Goal: Information Seeking & Learning: Learn about a topic

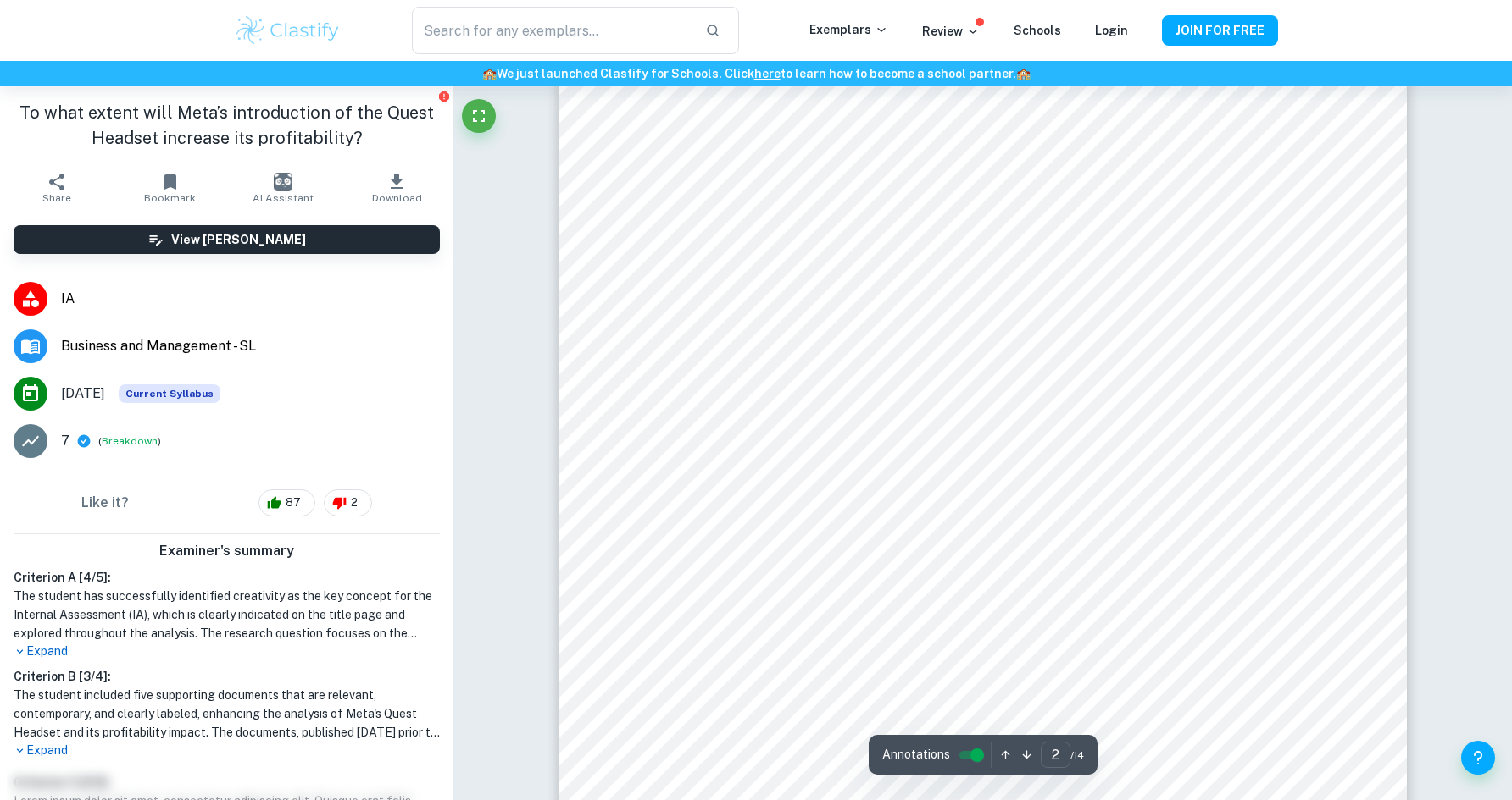
scroll to position [1409, 0]
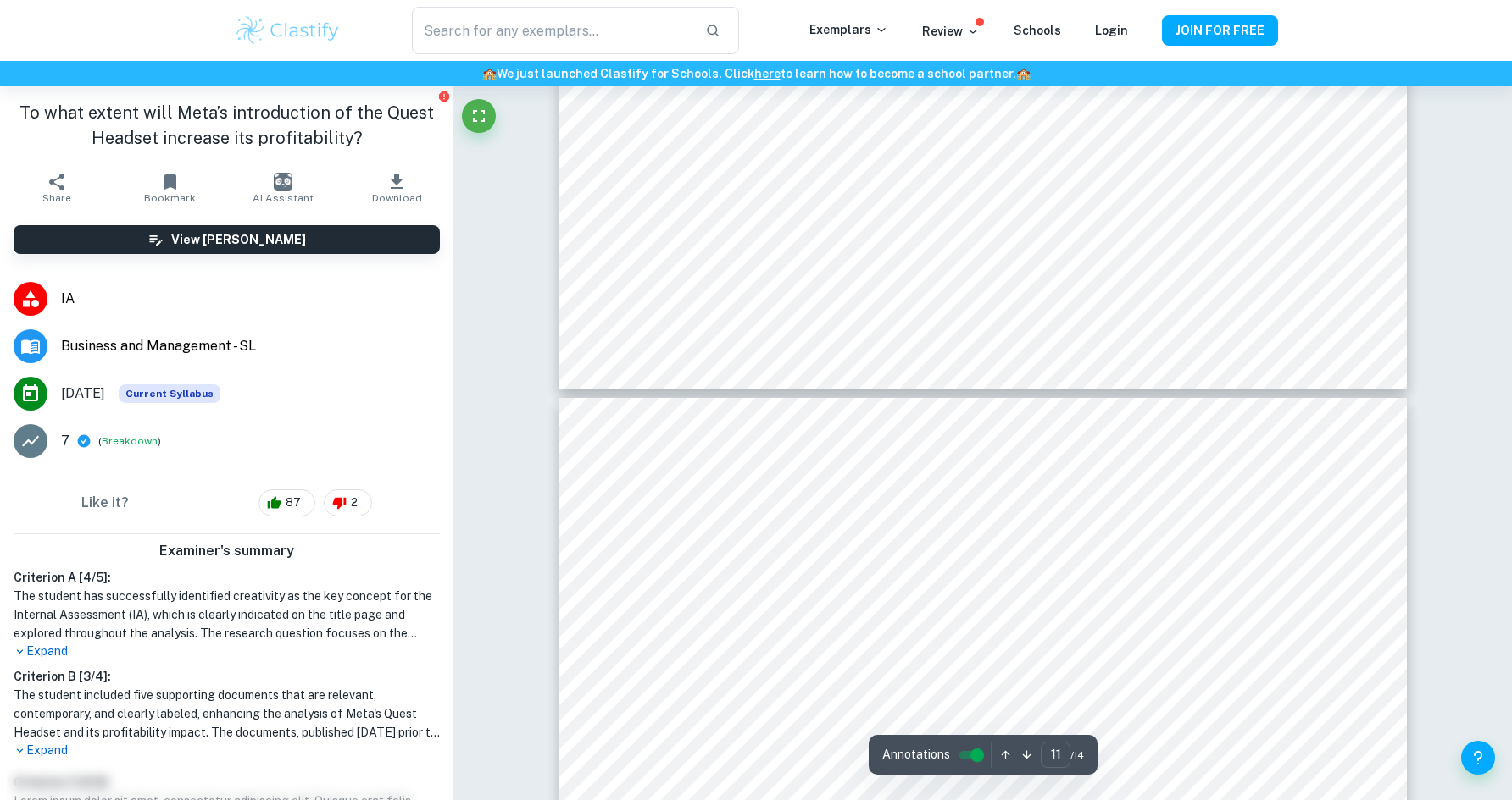
type input "12"
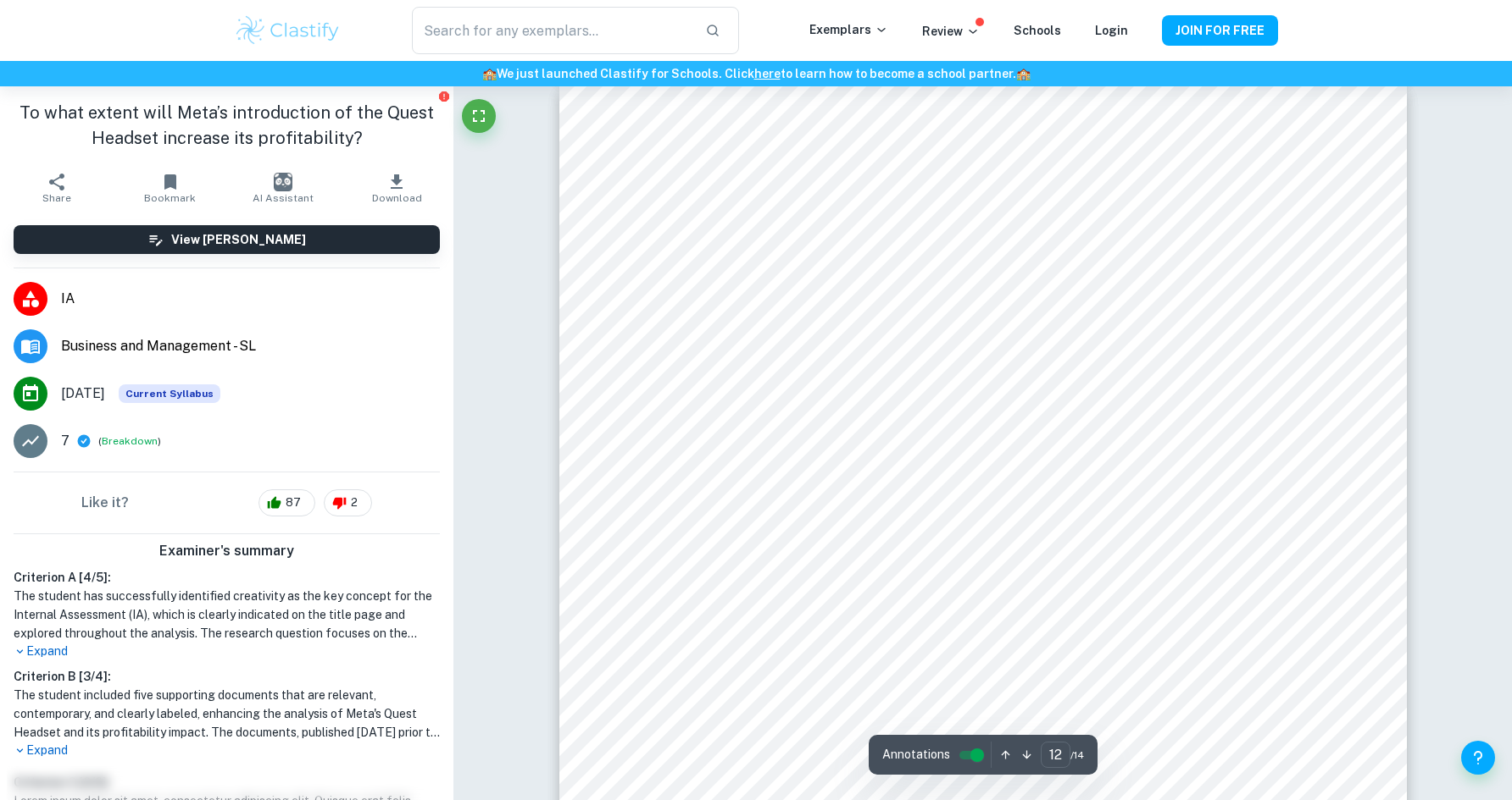
scroll to position [13769, 0]
click at [298, 24] on img at bounding box center [287, 30] width 107 height 34
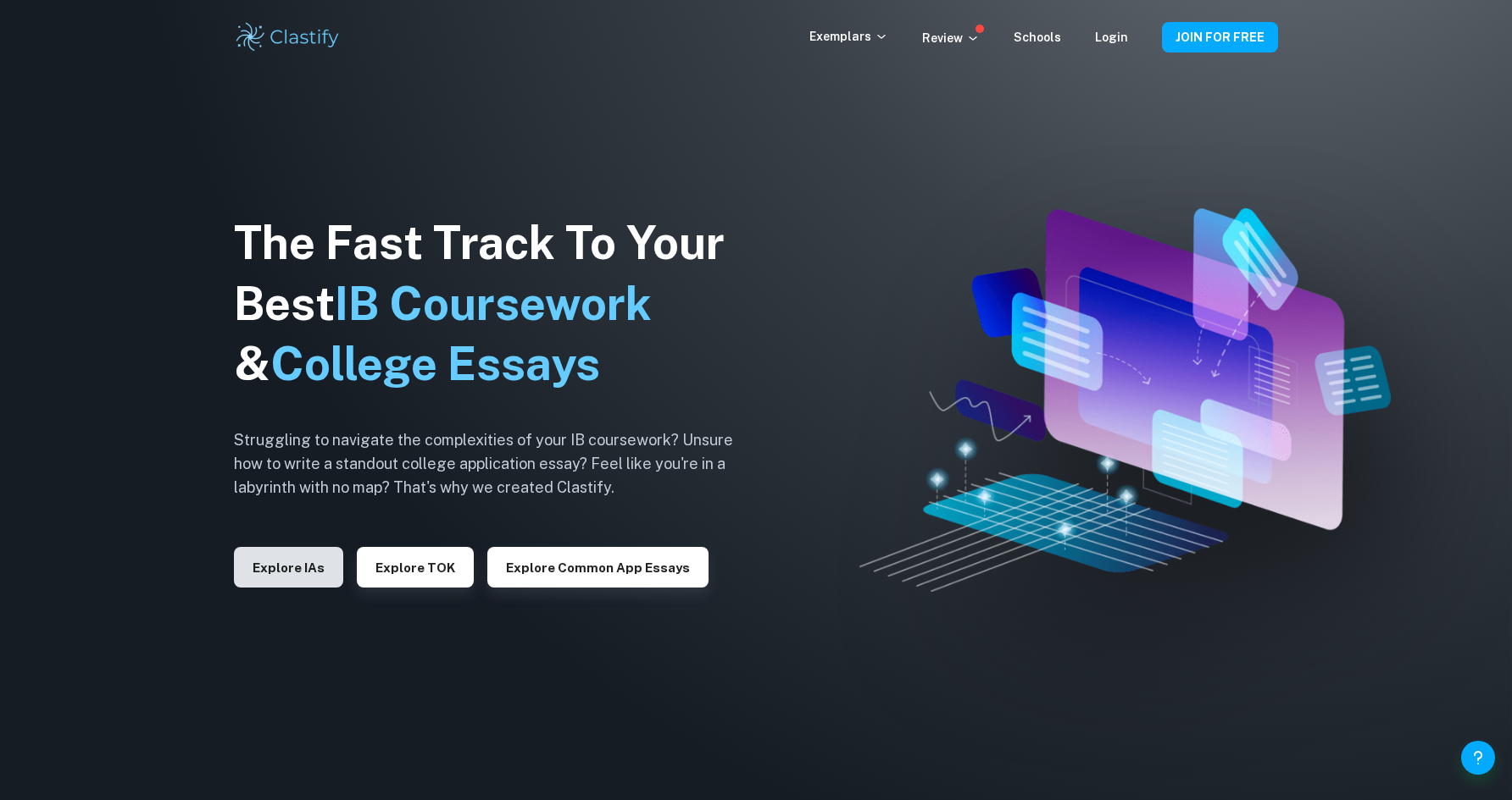
click at [307, 568] on button "Explore IAs" at bounding box center [288, 567] width 109 height 41
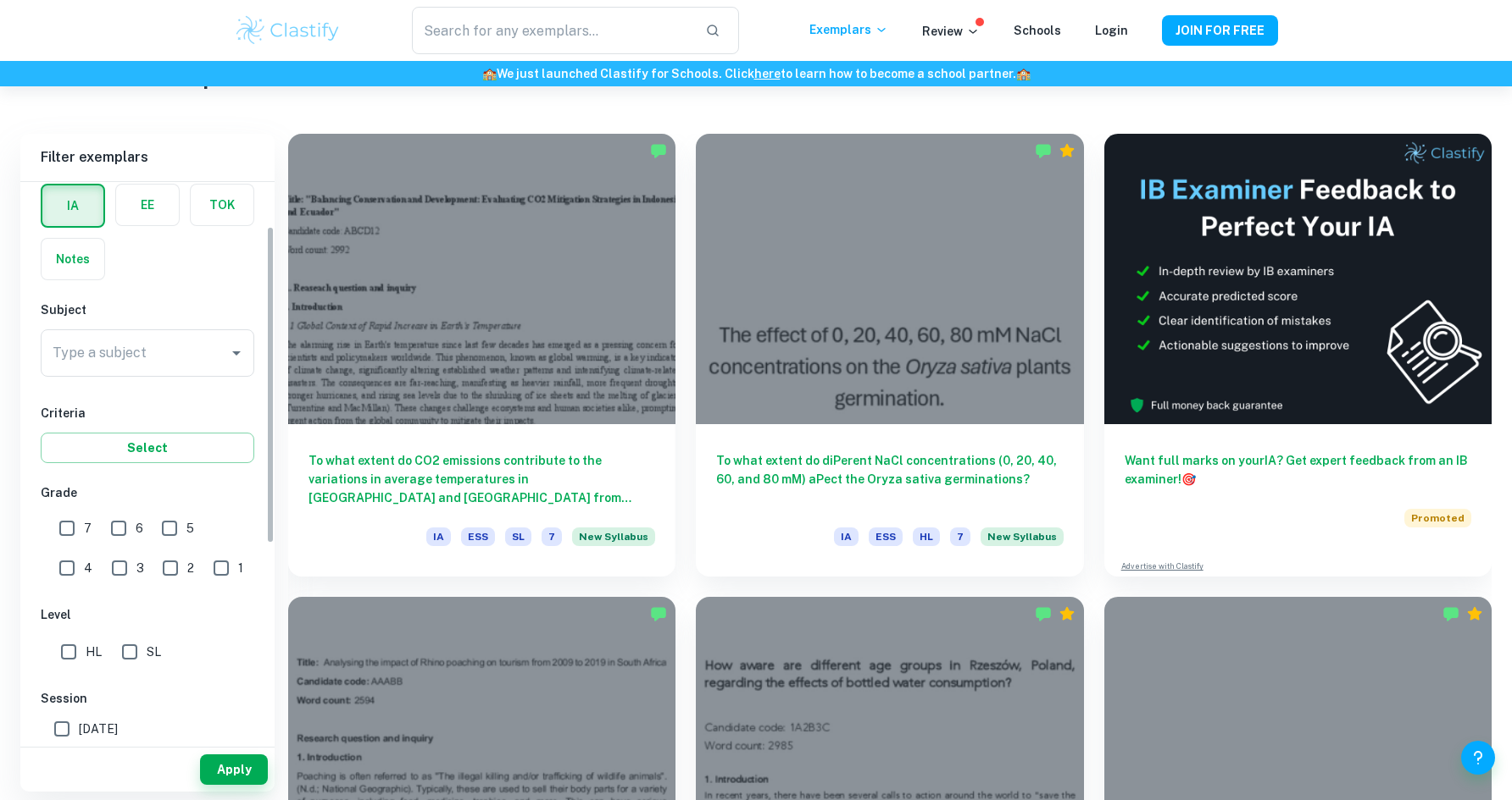
scroll to position [79, 0]
click at [156, 356] on input "Type a subject" at bounding box center [134, 350] width 173 height 32
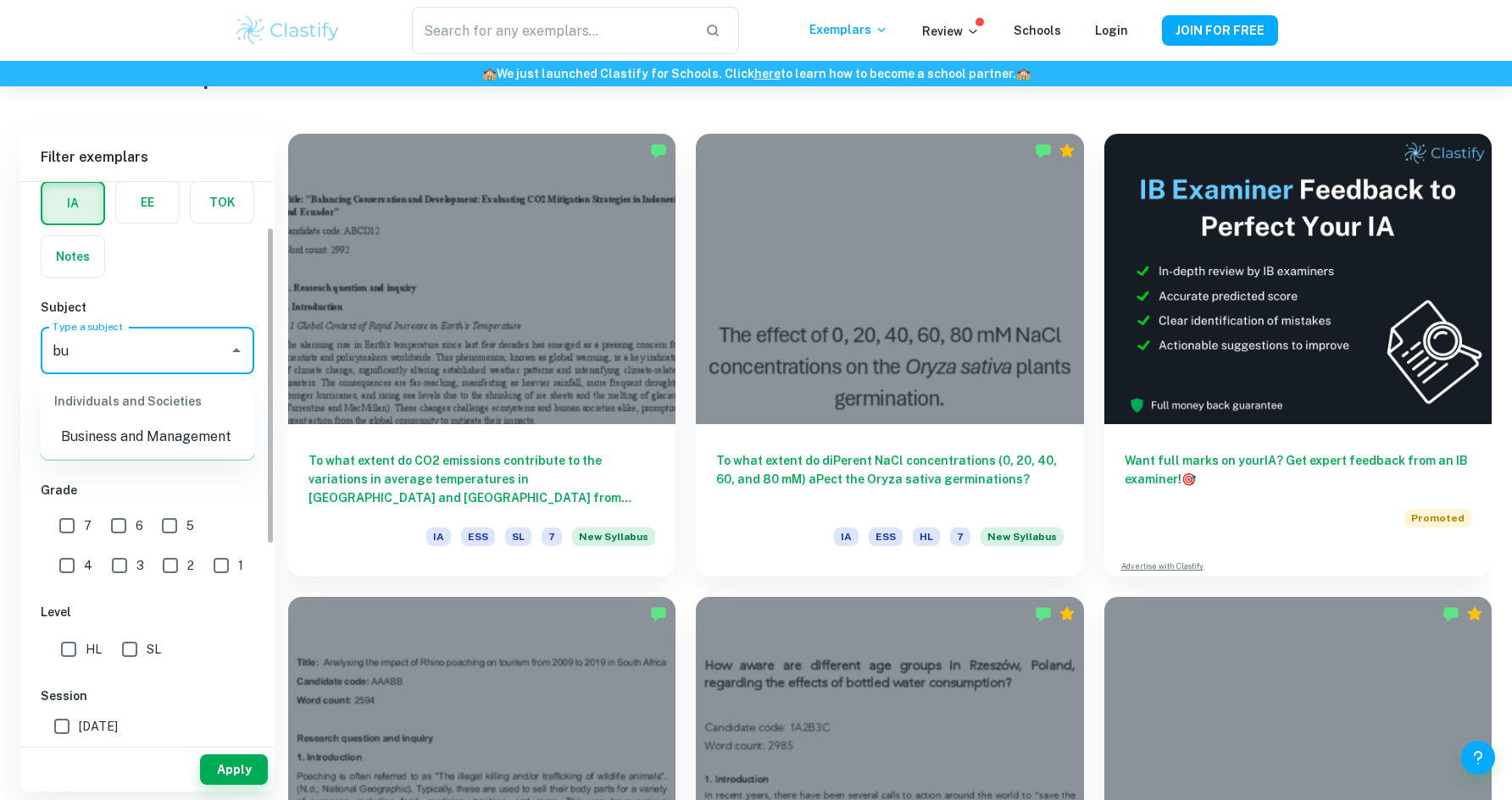
click at [171, 443] on li "Business and Management" at bounding box center [147, 438] width 214 height 31
type input "Business and Management"
click at [128, 531] on input "6" at bounding box center [118, 526] width 34 height 34
checkbox input "true"
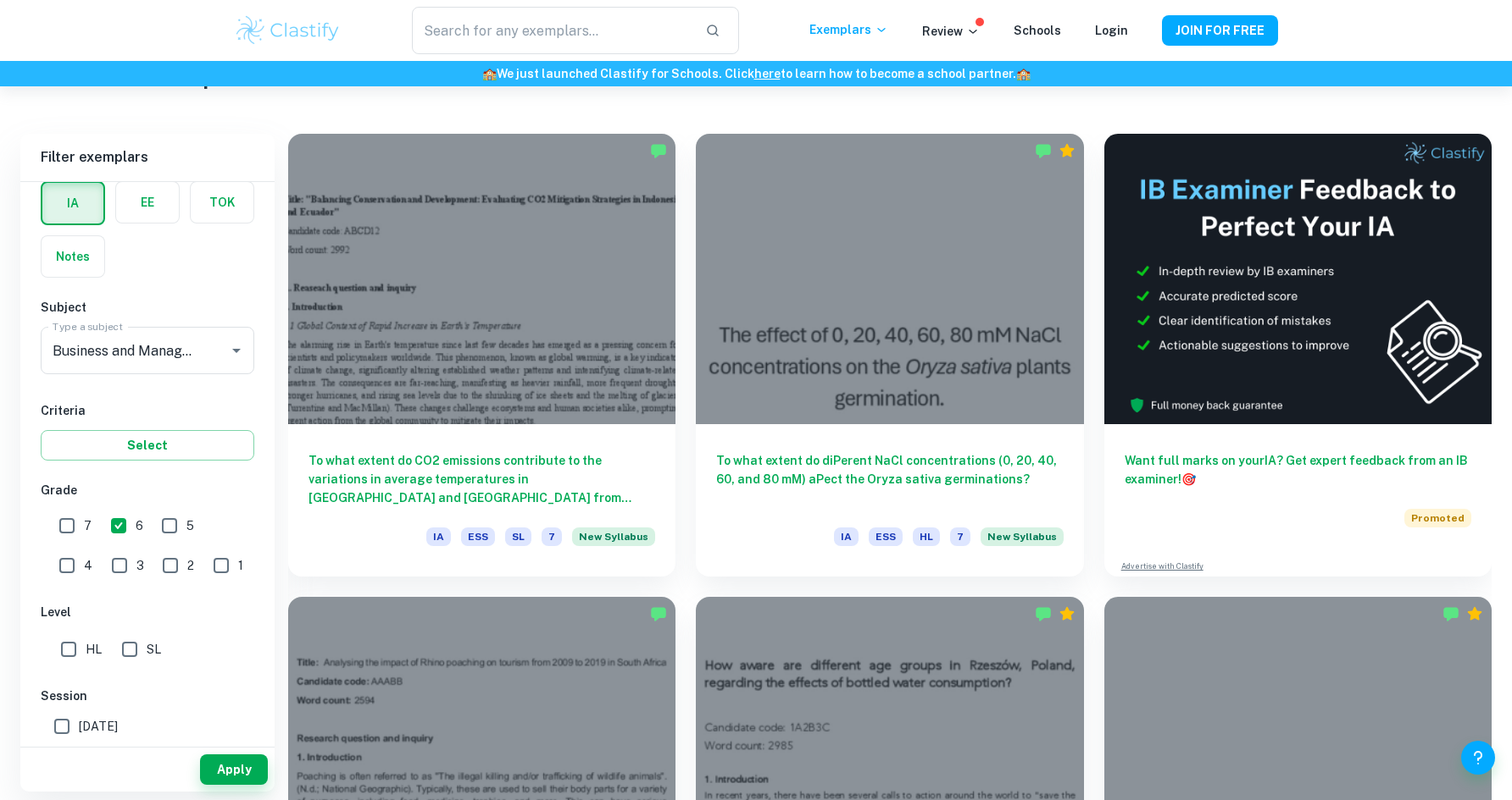
click at [70, 524] on input "7" at bounding box center [67, 526] width 34 height 34
checkbox input "true"
click at [168, 525] on input "5" at bounding box center [169, 526] width 34 height 34
checkbox input "true"
click at [127, 652] on input "SL" at bounding box center [130, 649] width 34 height 34
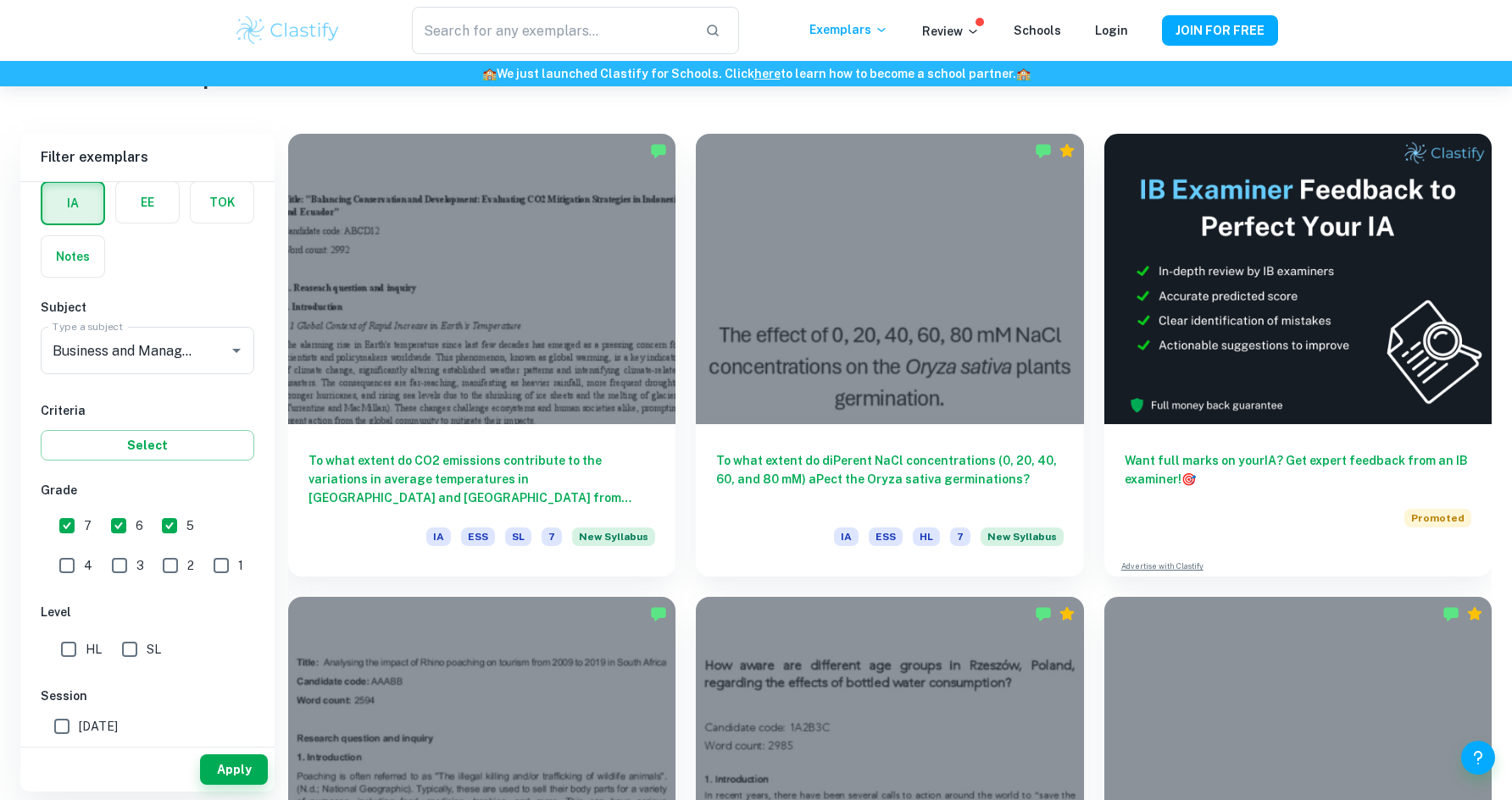
checkbox input "true"
click at [71, 653] on input "HL" at bounding box center [68, 649] width 34 height 34
checkbox input "true"
click at [241, 774] on button "Apply" at bounding box center [234, 770] width 68 height 31
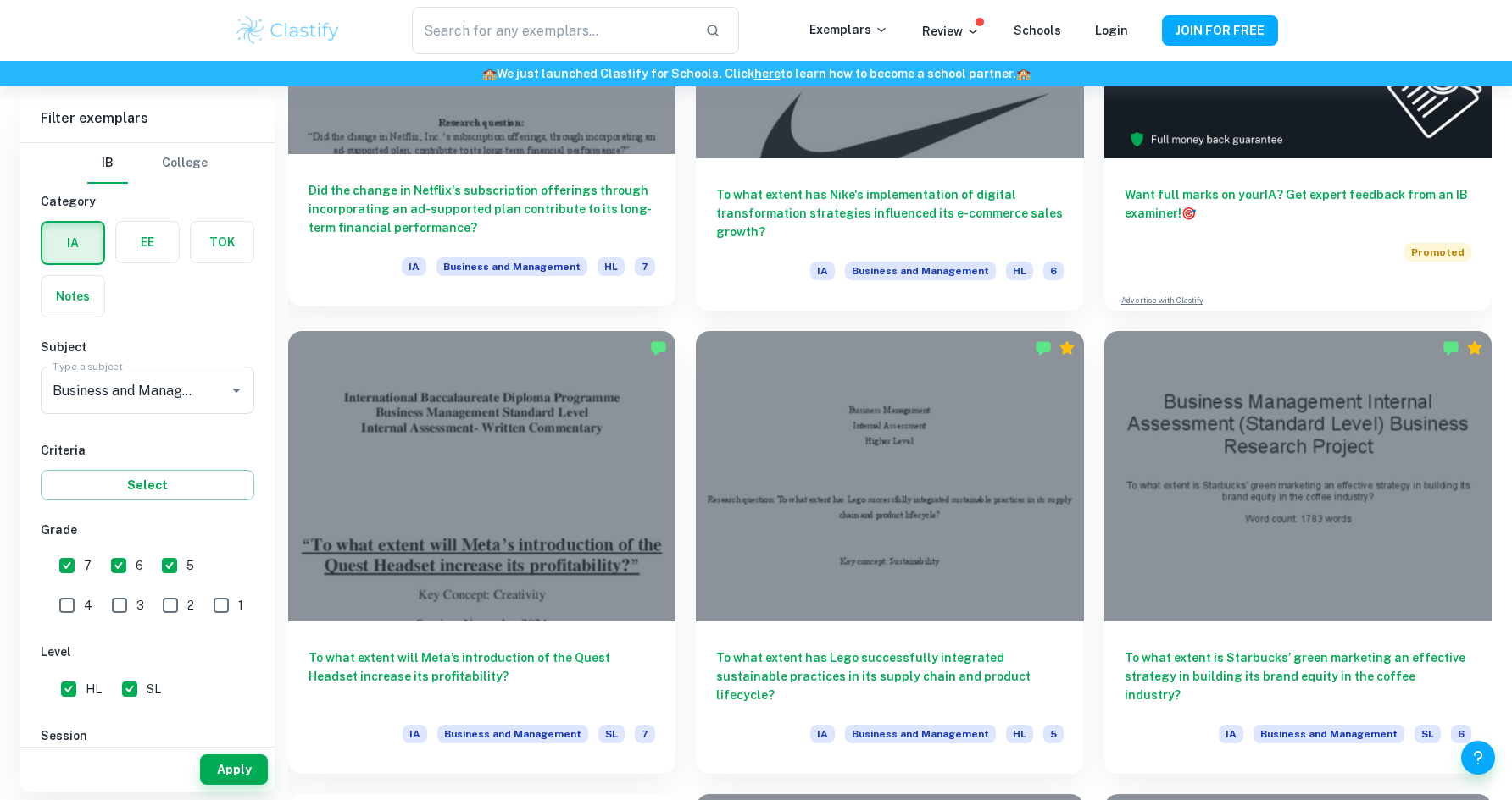
scroll to position [711, 0]
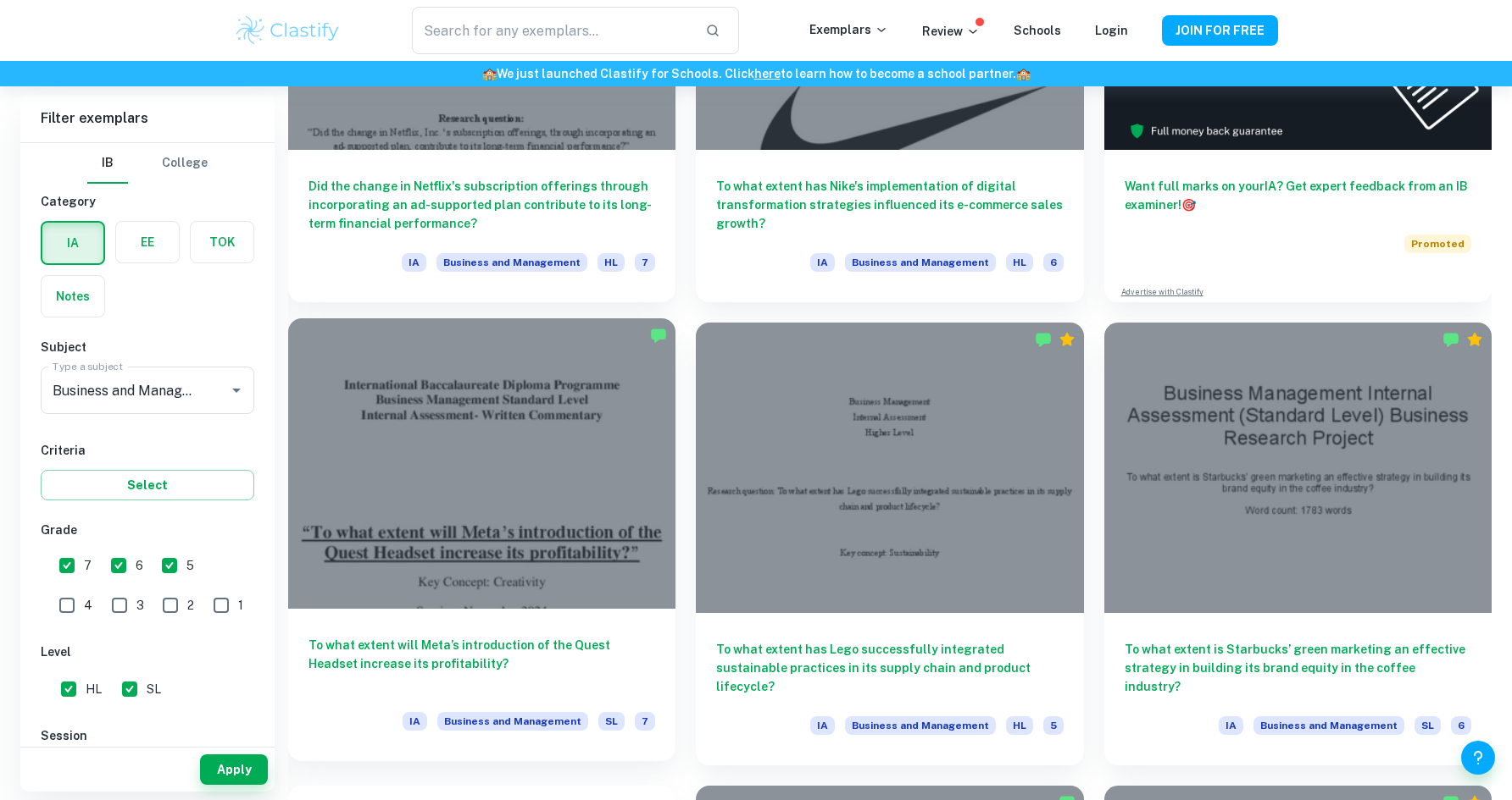
click at [485, 480] on div at bounding box center [481, 464] width 388 height 291
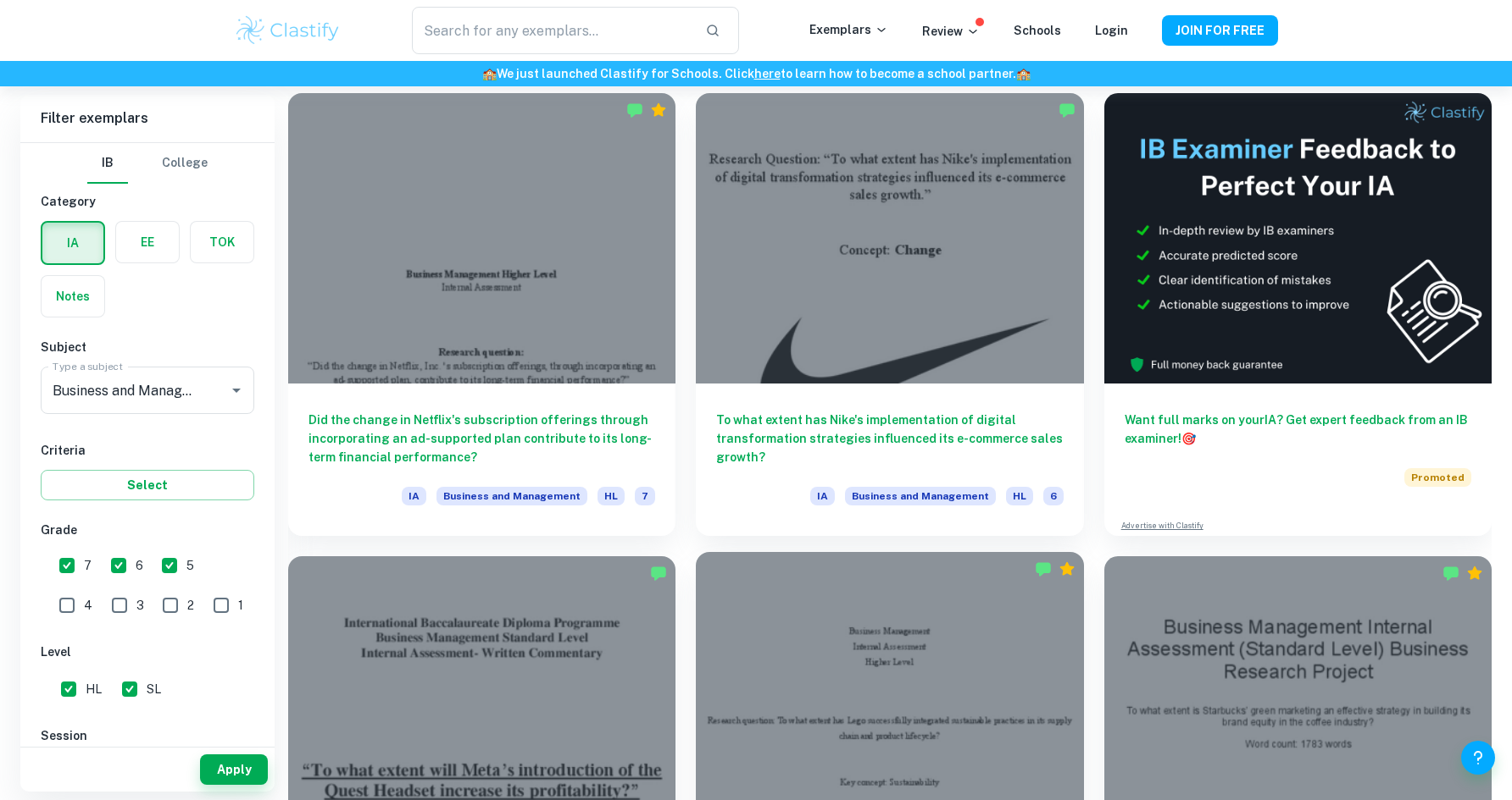
scroll to position [477, 0]
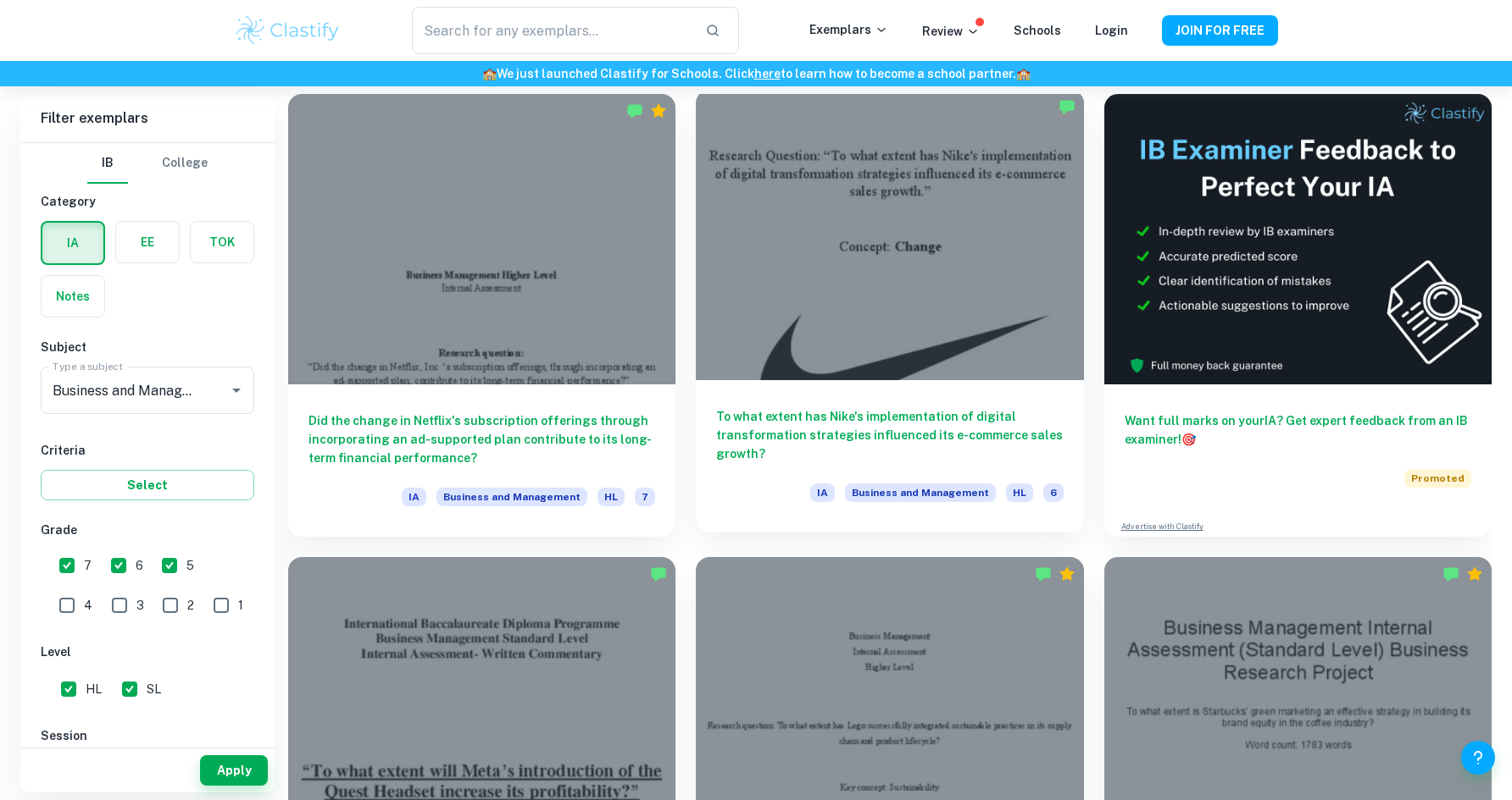
click at [777, 243] on div at bounding box center [889, 235] width 388 height 291
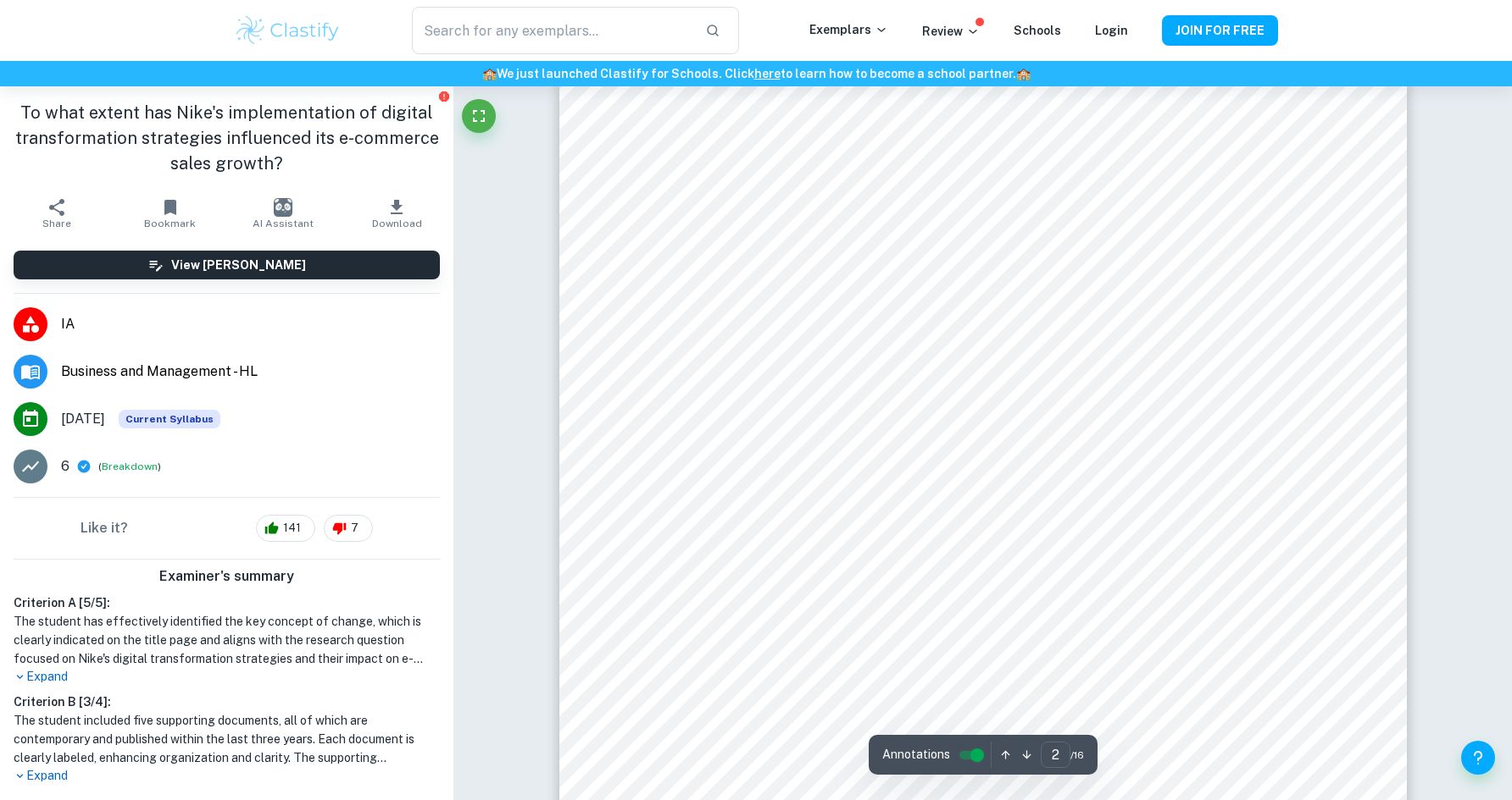
scroll to position [1271, 0]
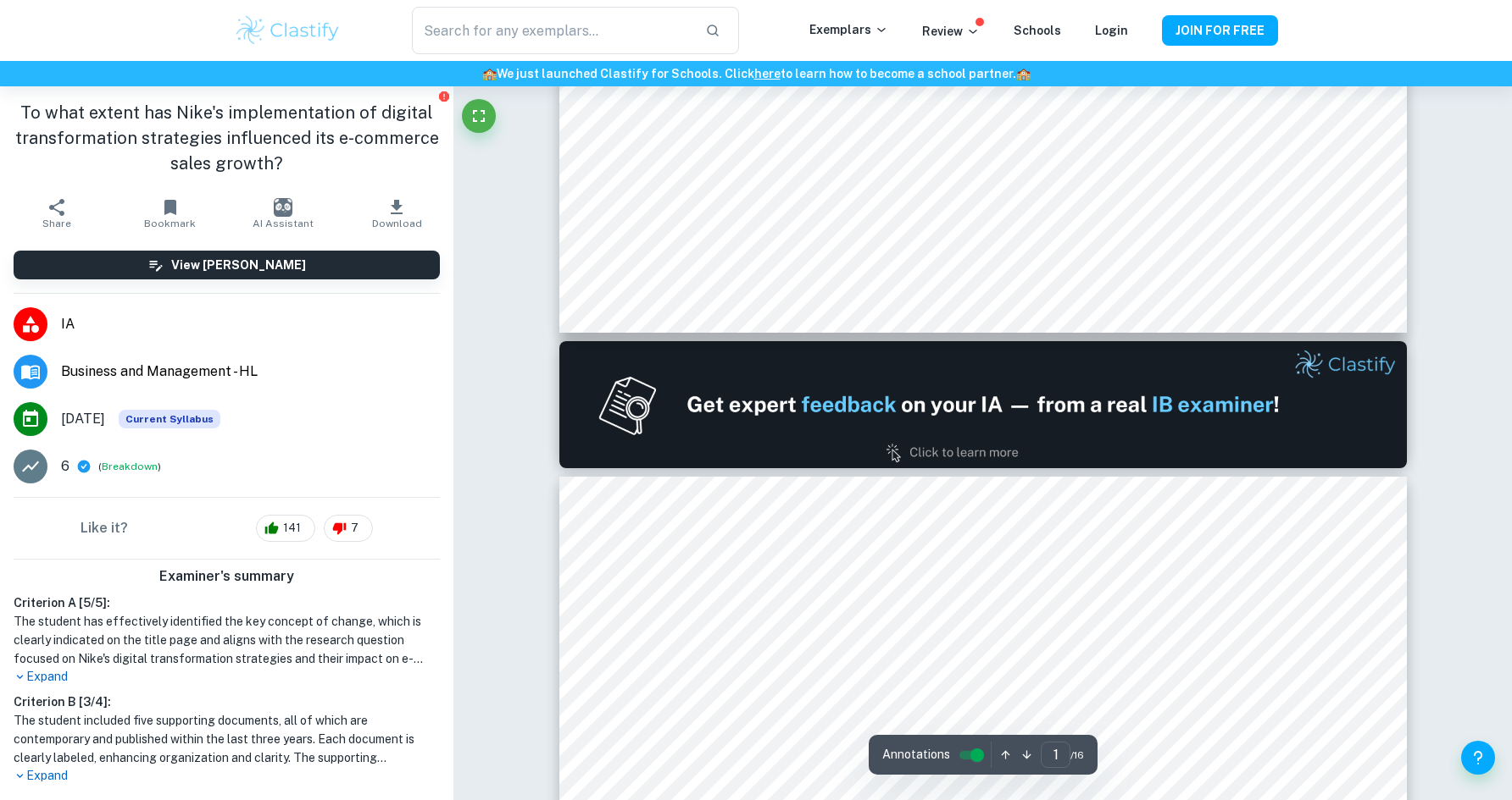
type input "2"
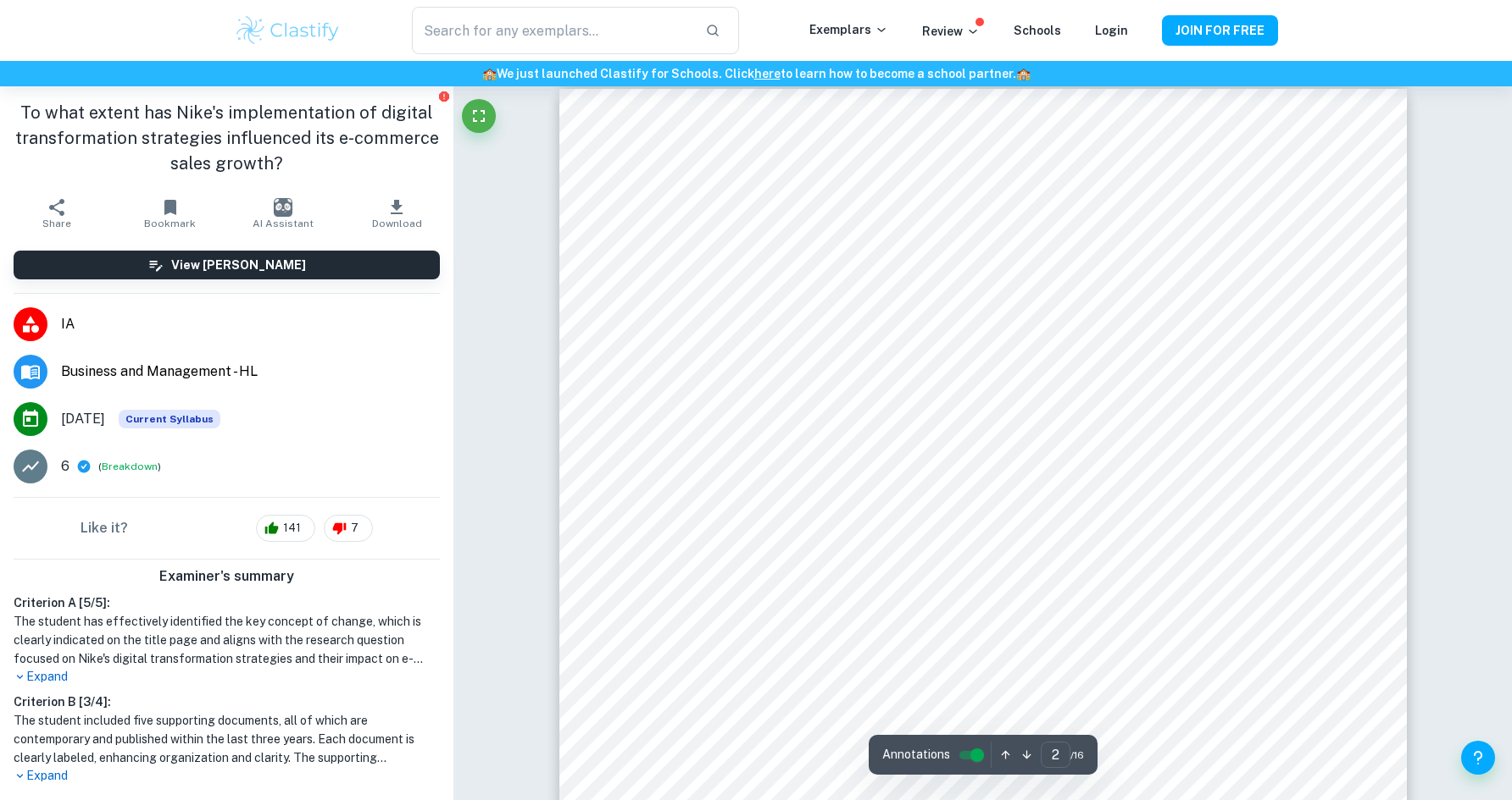
scroll to position [1251, 0]
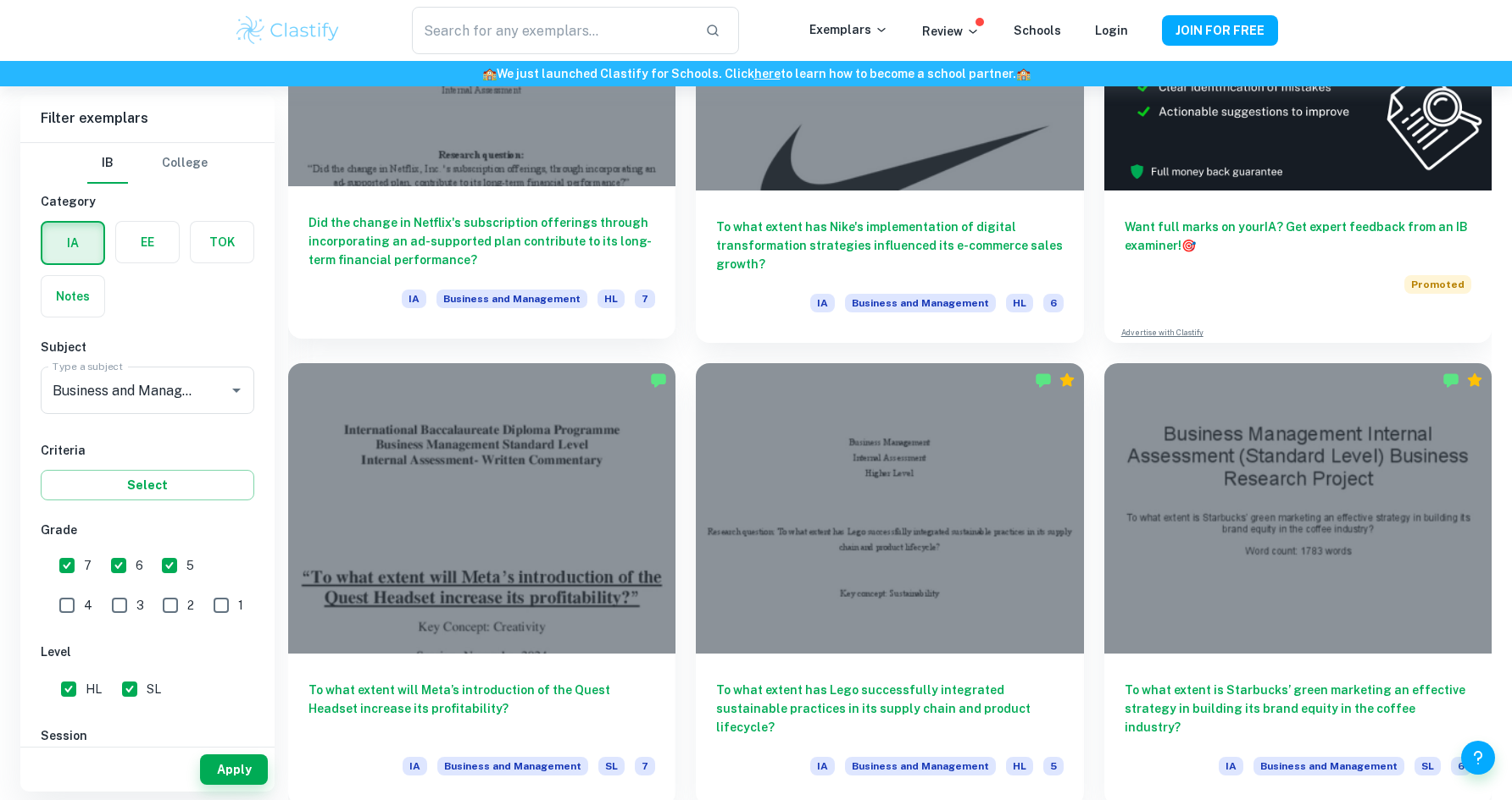
scroll to position [677, 0]
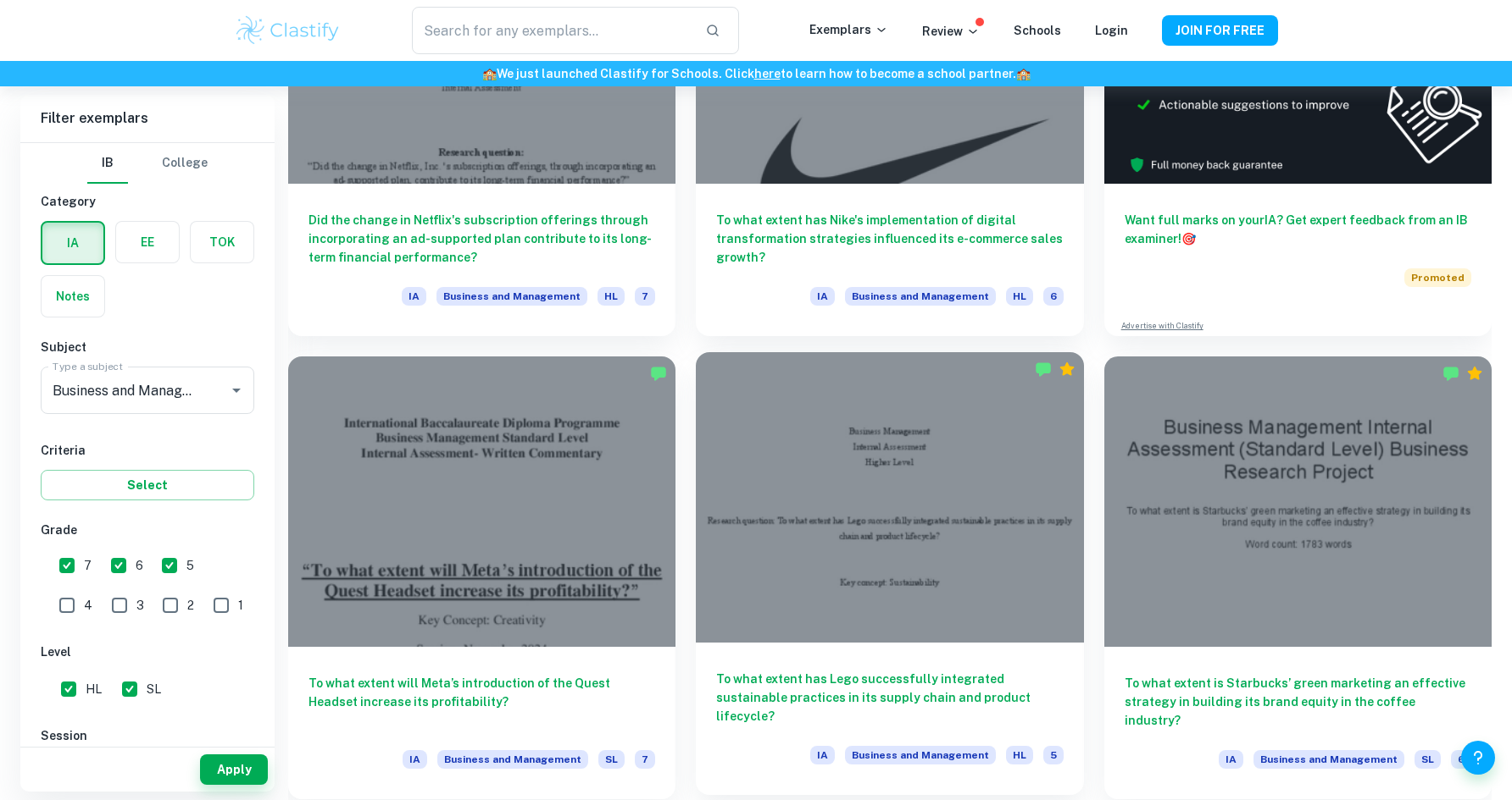
click at [810, 460] on div at bounding box center [889, 498] width 388 height 291
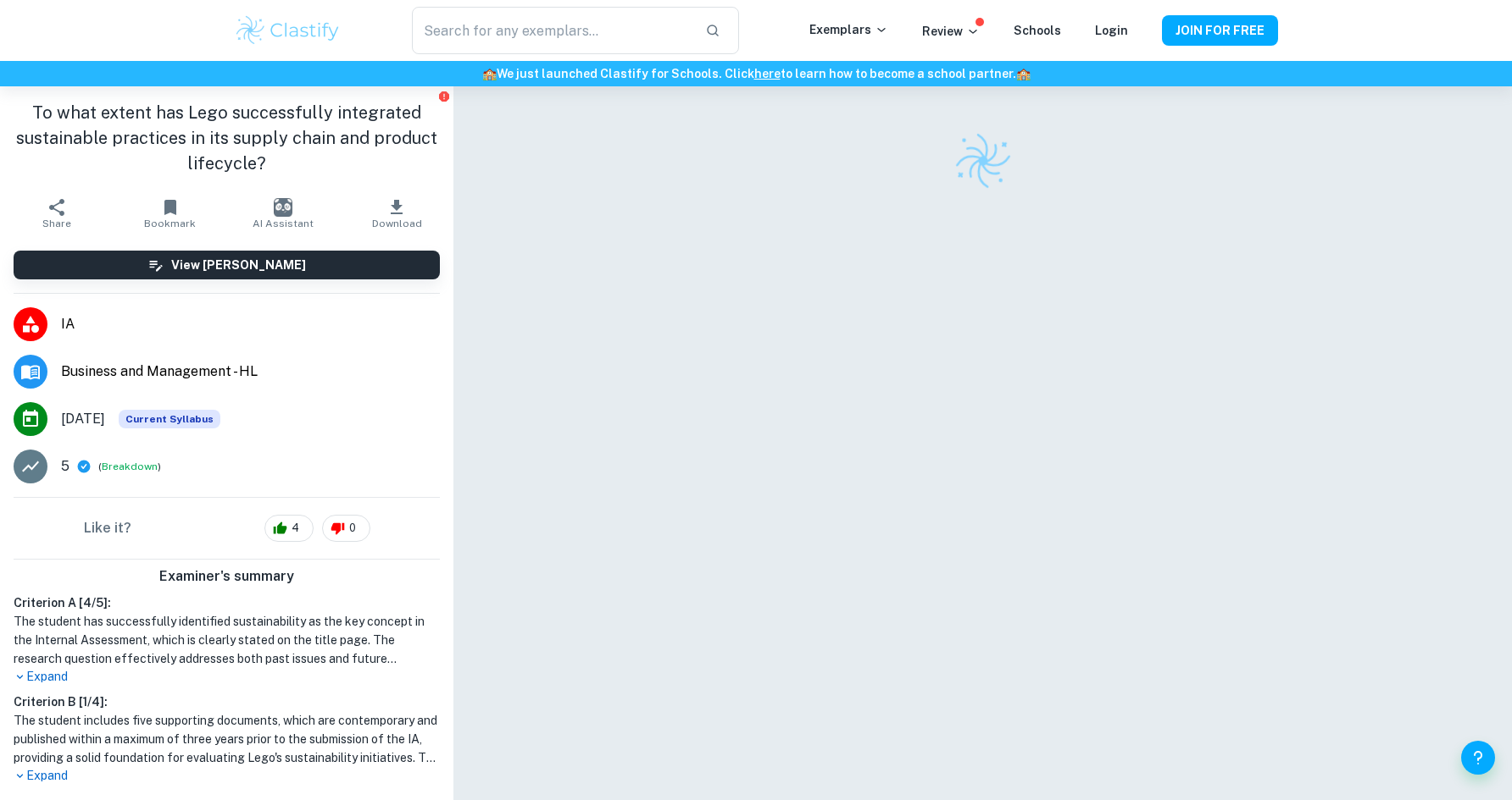
scroll to position [86, 0]
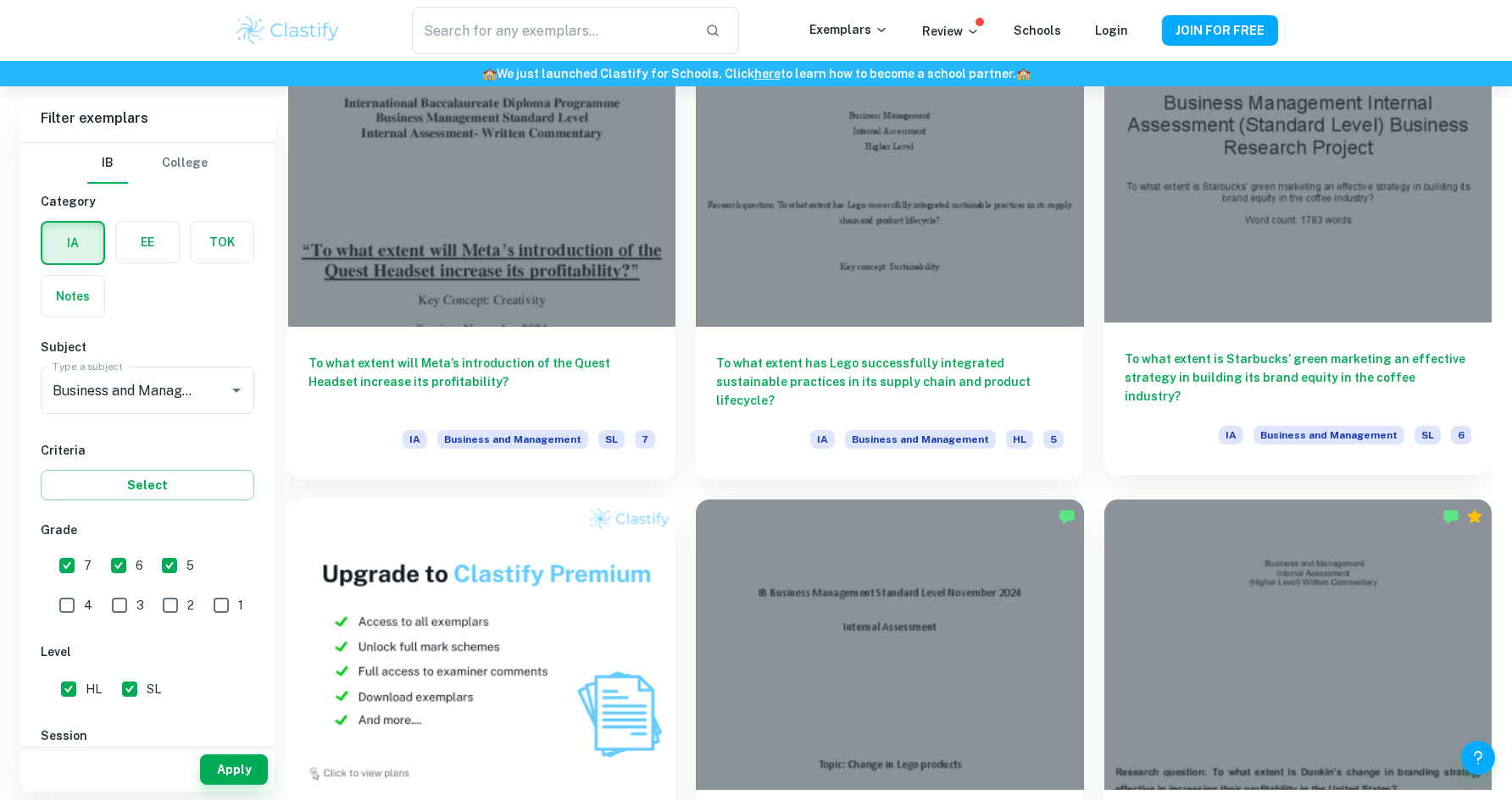
scroll to position [1015, 0]
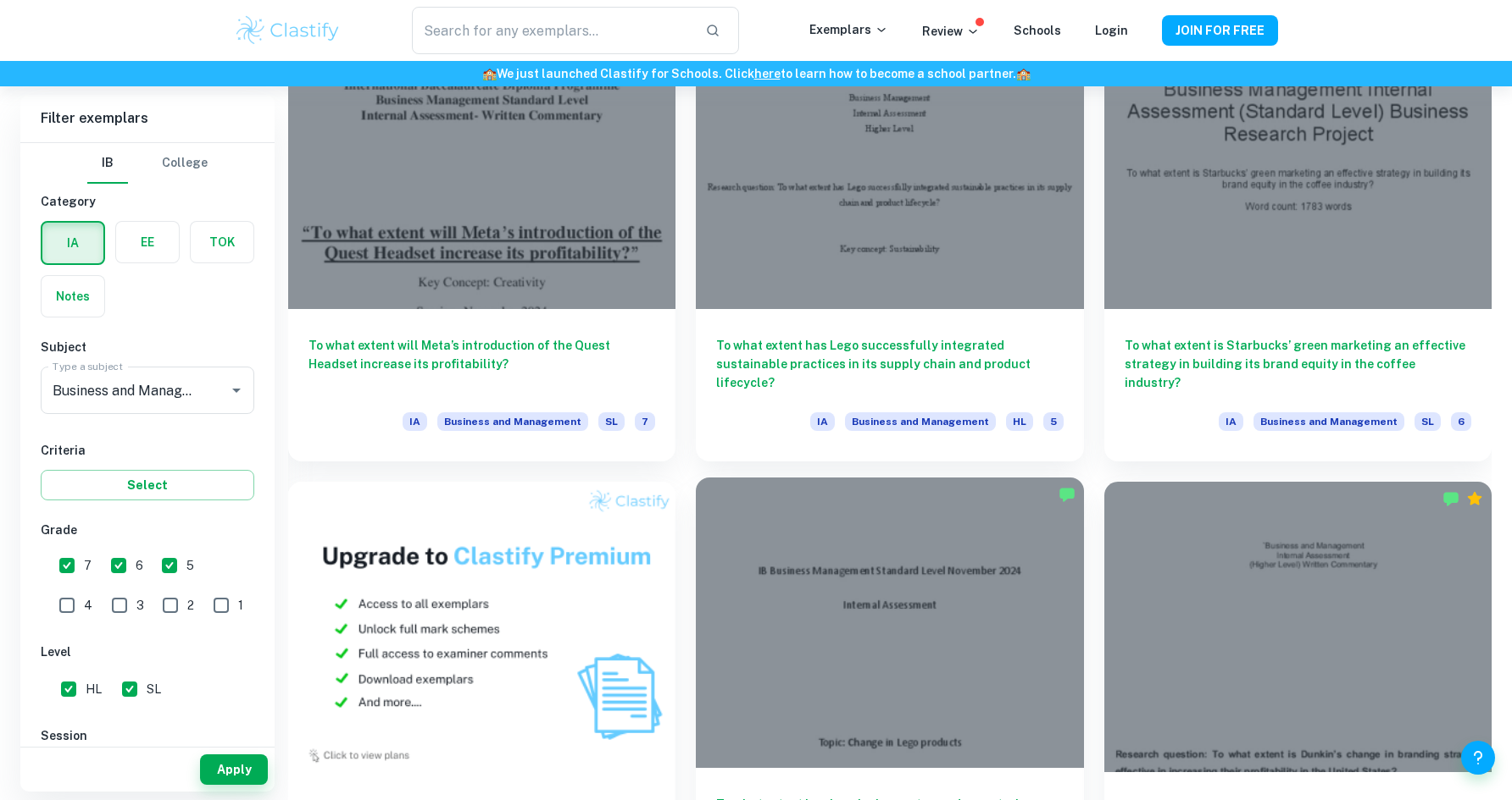
click at [967, 607] on div at bounding box center [889, 622] width 388 height 291
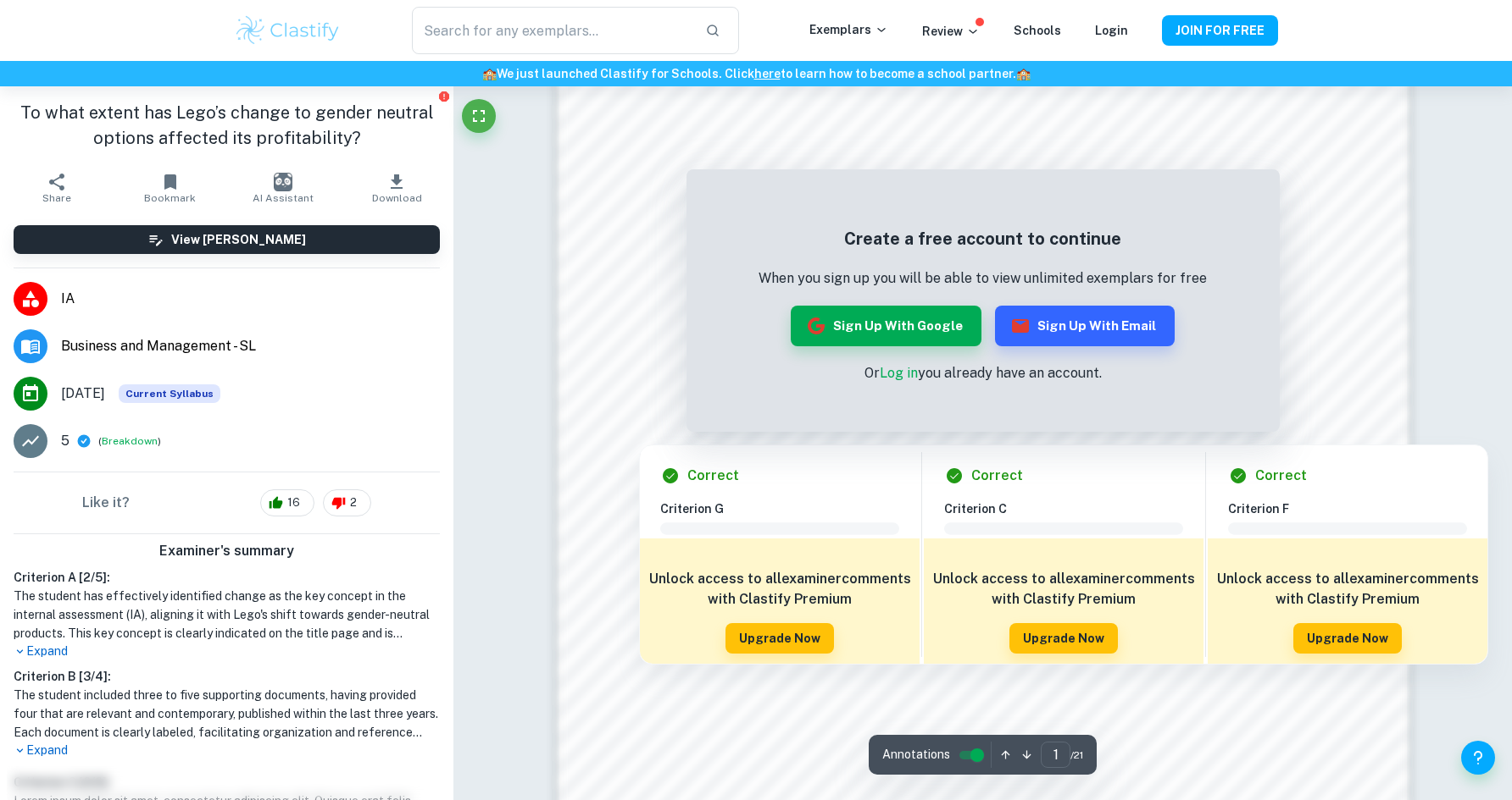
scroll to position [1403, 0]
